Goal: Task Accomplishment & Management: Use online tool/utility

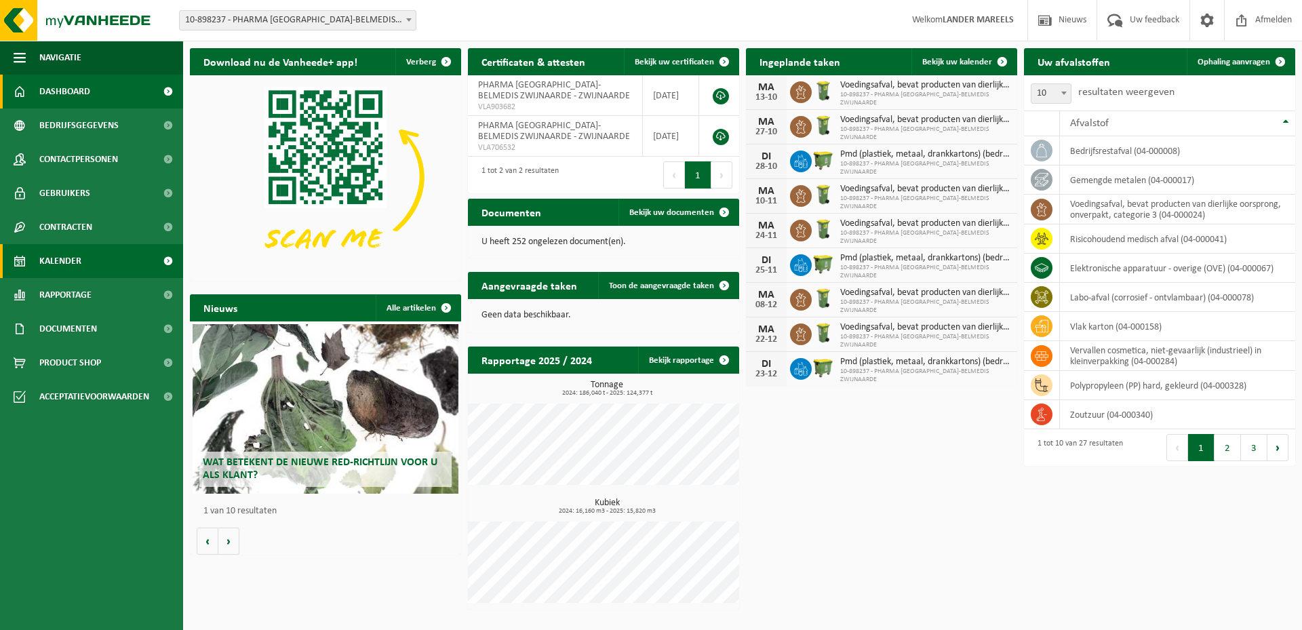
click at [103, 253] on link "Kalender" at bounding box center [91, 261] width 183 height 34
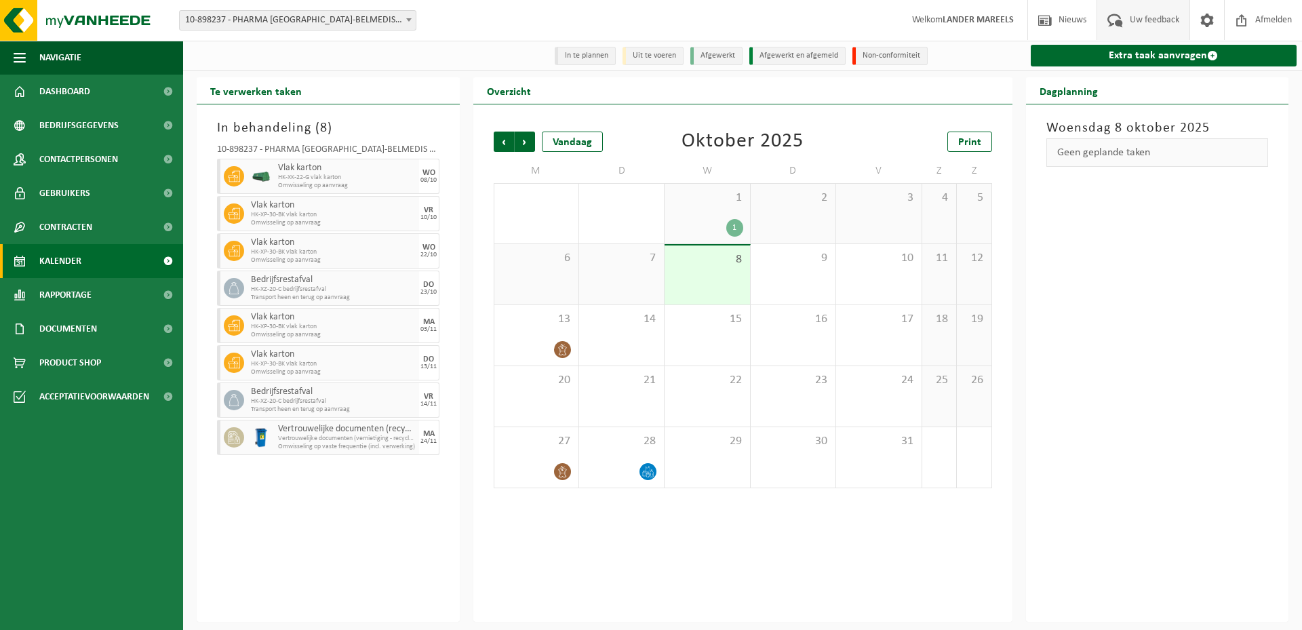
click at [1159, 23] on span "Uw feedback" at bounding box center [1155, 20] width 56 height 40
click at [1235, 522] on div "Woensdag 8 oktober 2025 Geen geplande taken" at bounding box center [1157, 363] width 263 height 518
click at [1125, 58] on link "Extra taak aanvragen" at bounding box center [1164, 56] width 267 height 22
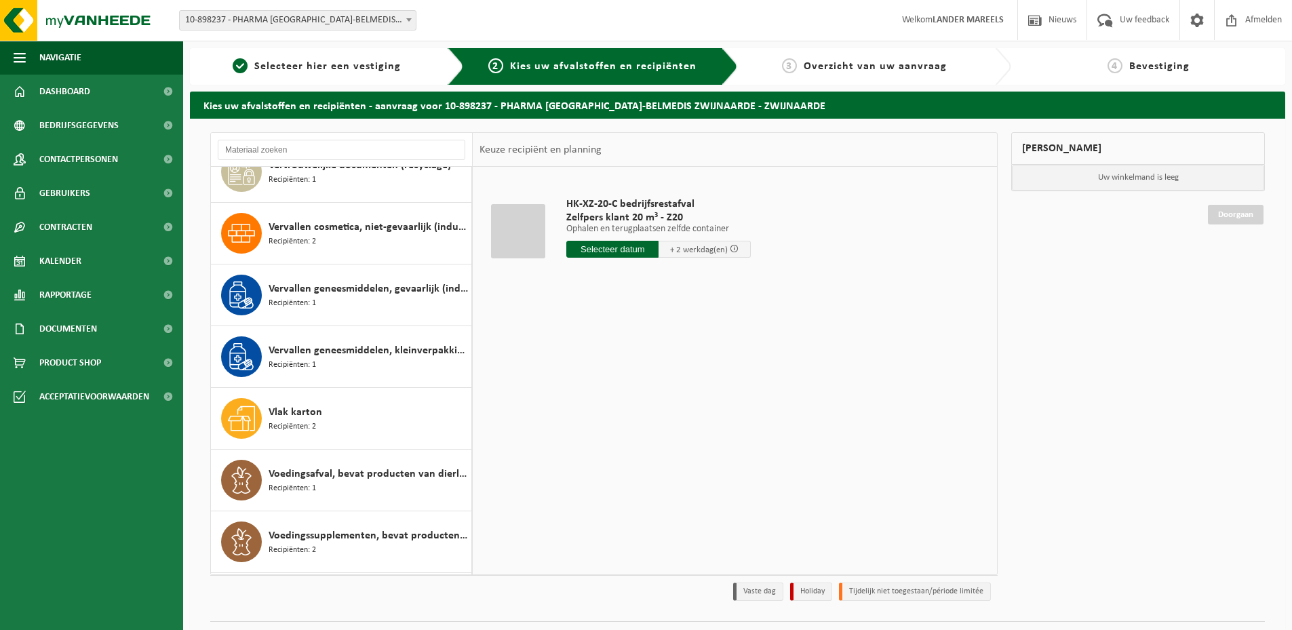
scroll to position [1085, 0]
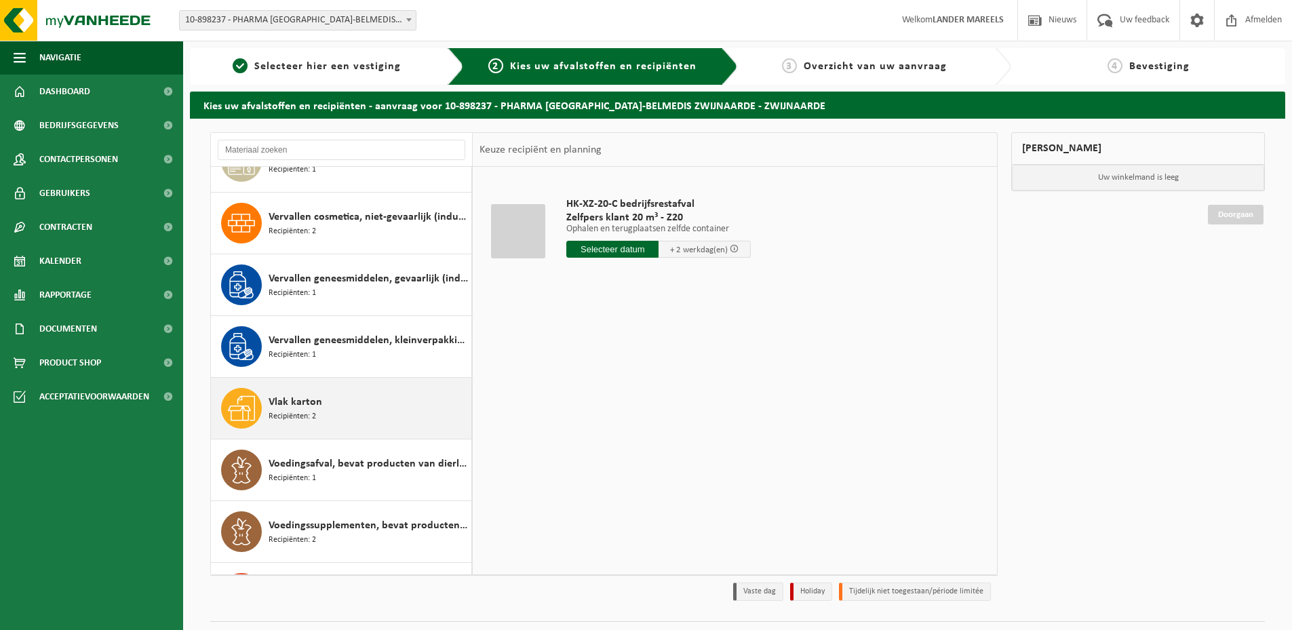
click at [364, 421] on div "Vlak karton Recipiënten: 2" at bounding box center [368, 408] width 199 height 41
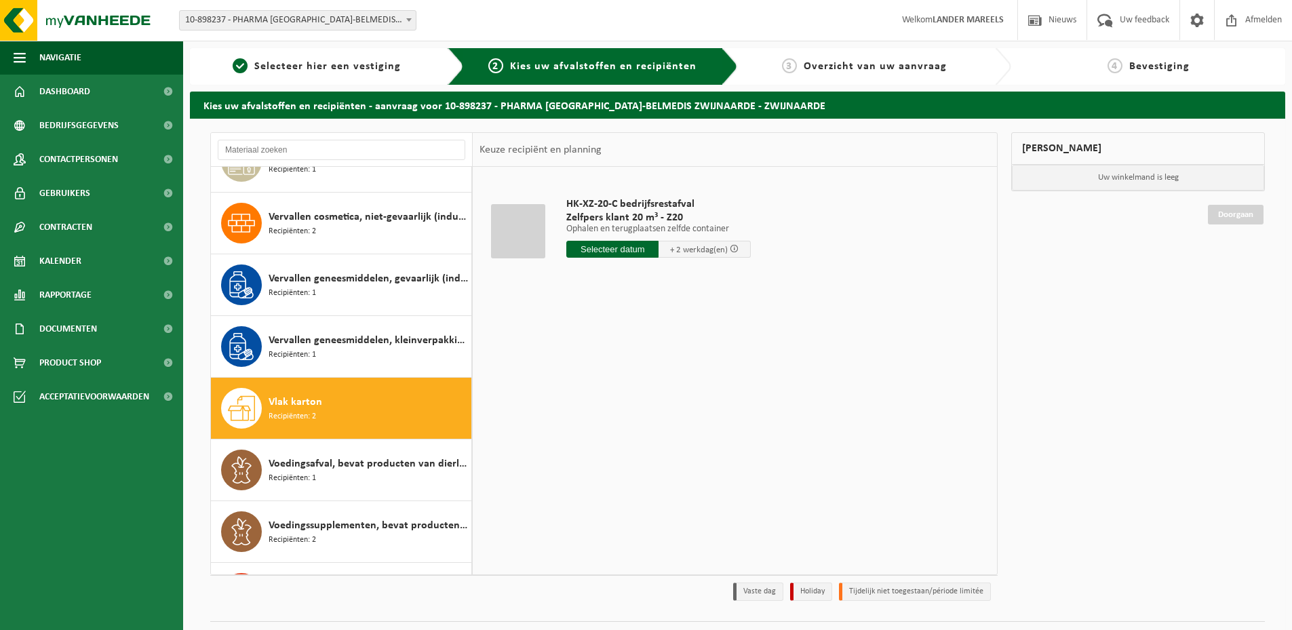
scroll to position [1135, 0]
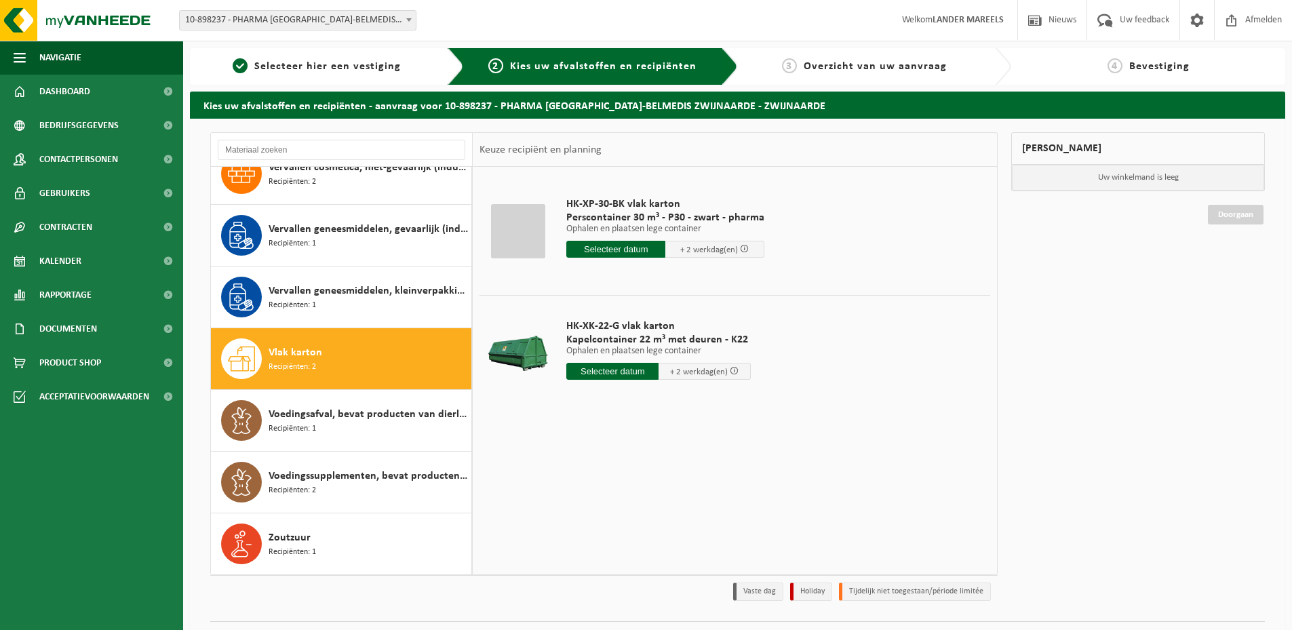
click at [627, 370] on input "text" at bounding box center [612, 371] width 92 height 17
click at [909, 368] on td "HK-XK-22-G vlak karton Kapelcontainer 22 m³ met deuren - K22 Ophalen en plaatse…" at bounding box center [773, 352] width 434 height 115
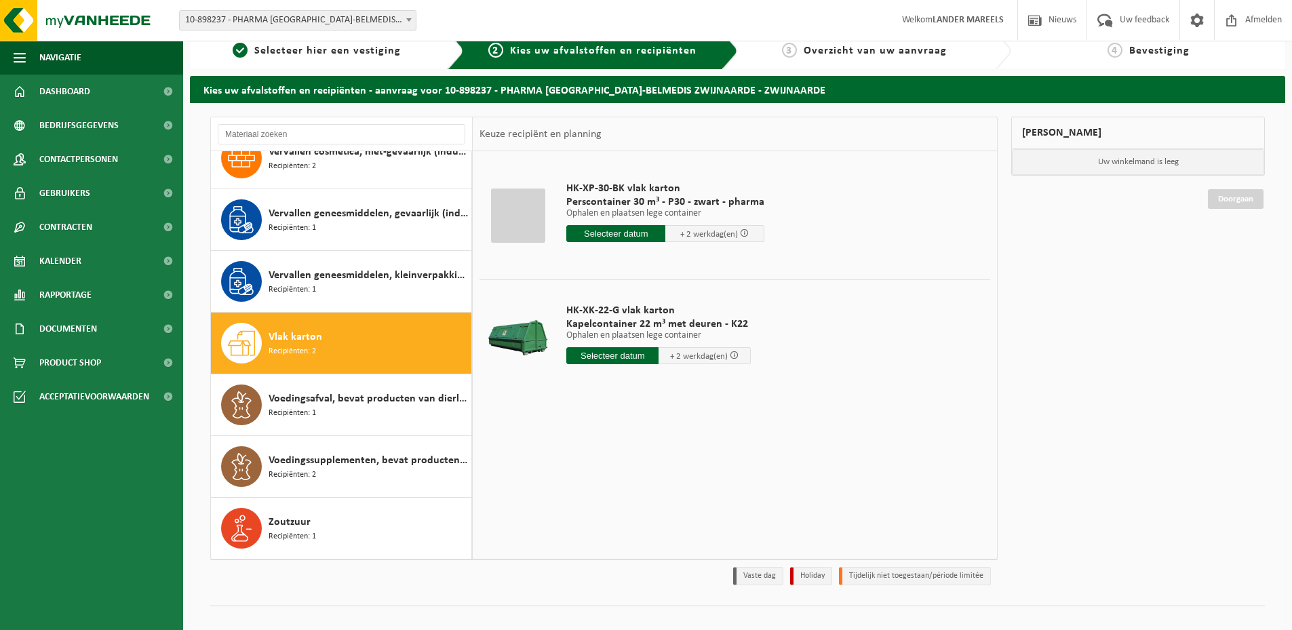
scroll to position [0, 0]
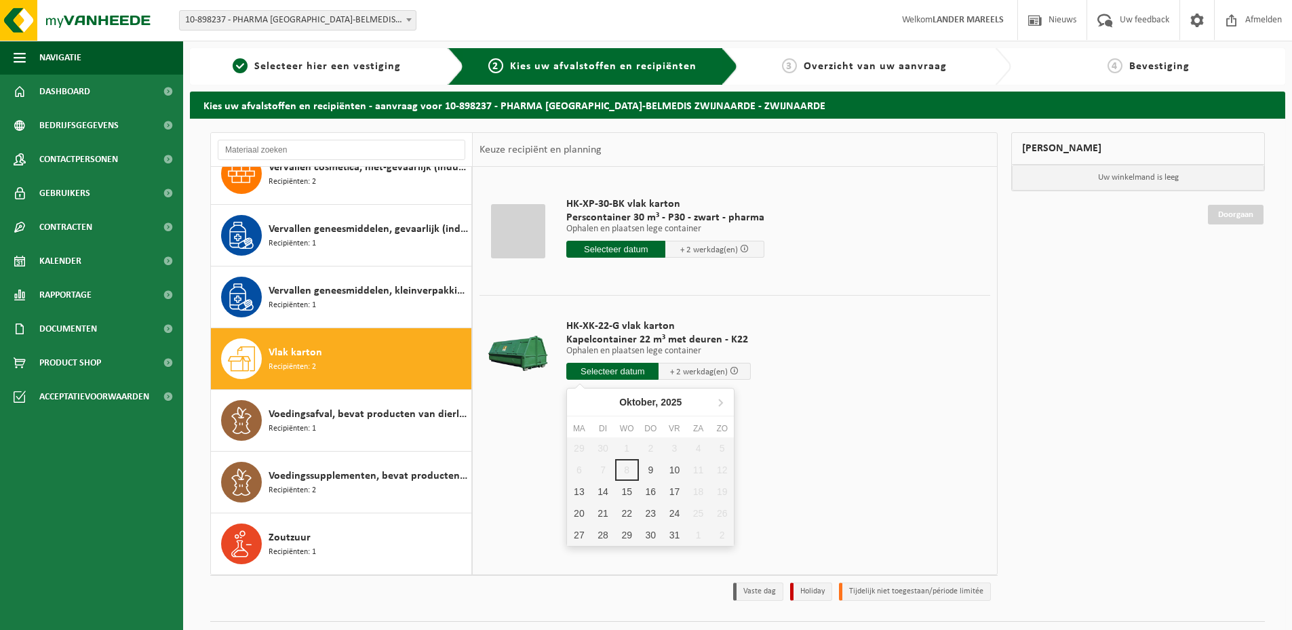
click at [602, 377] on input "text" at bounding box center [612, 371] width 92 height 17
click at [902, 399] on td "HK-XK-22-G vlak karton Kapelcontainer 22 m³ met deuren - K22 Ophalen en plaatse…" at bounding box center [773, 352] width 434 height 115
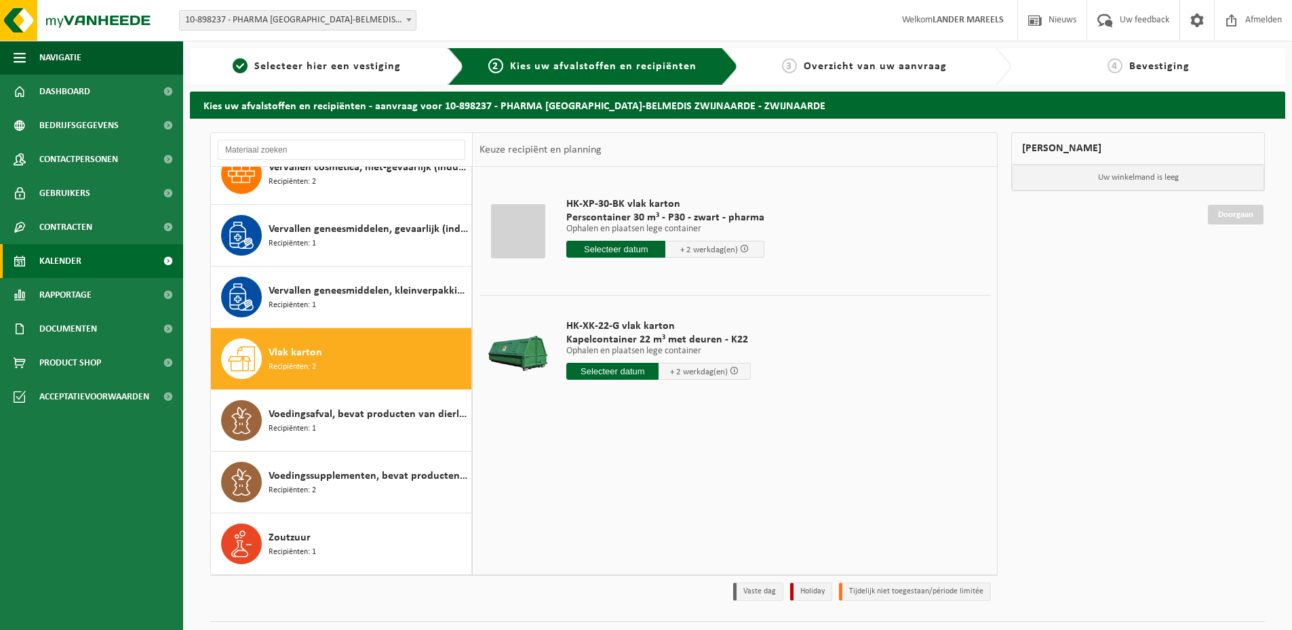
click at [100, 263] on link "Kalender" at bounding box center [91, 261] width 183 height 34
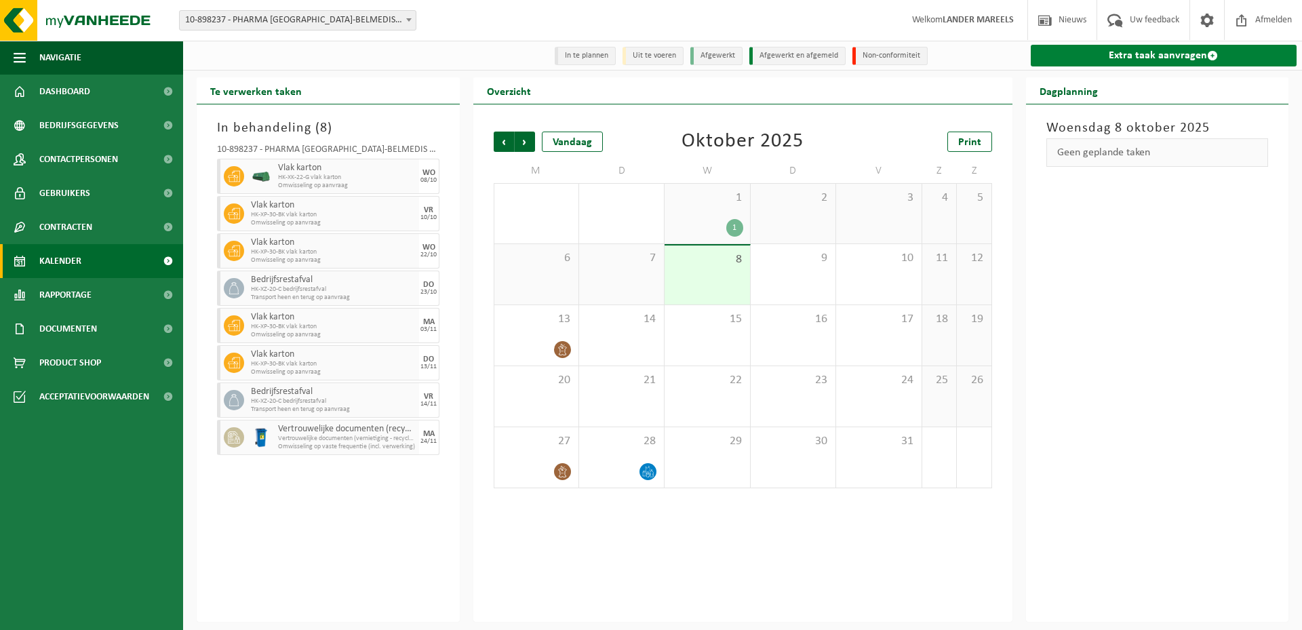
click at [1225, 56] on link "Extra taak aanvragen" at bounding box center [1164, 56] width 267 height 22
click at [353, 552] on div "In behandeling ( 8 ) 10-898237 - PHARMA BELGIUM-BELMEDIS ZWIJNAARDE - ZWIJNAARD…" at bounding box center [328, 363] width 263 height 518
